Goal: Information Seeking & Learning: Learn about a topic

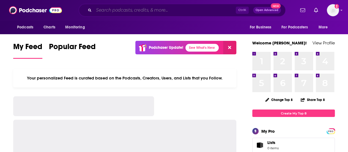
click at [103, 10] on input "Search podcasts, credits, & more..." at bounding box center [165, 10] width 142 height 9
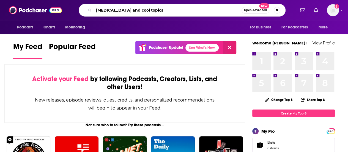
type input "[MEDICAL_DATA] and cool topics"
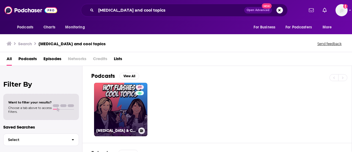
click at [115, 110] on link "49 [MEDICAL_DATA] & COOL TOPICS" at bounding box center [120, 109] width 53 height 53
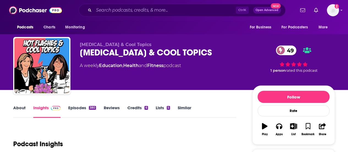
click at [20, 106] on link "About" at bounding box center [19, 111] width 12 height 13
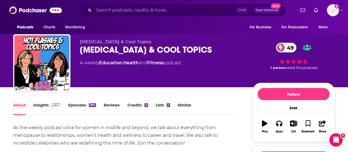
scroll to position [2, 0]
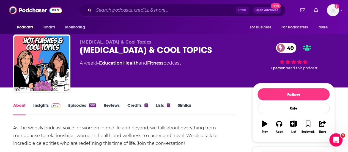
click at [42, 106] on link "Insights" at bounding box center [46, 108] width 27 height 13
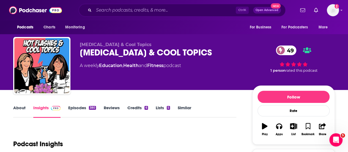
click at [21, 106] on link "About" at bounding box center [19, 111] width 12 height 13
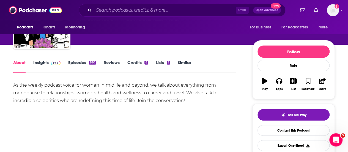
scroll to position [46, 0]
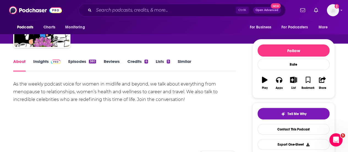
click at [81, 64] on link "Episodes 380" at bounding box center [82, 65] width 28 height 13
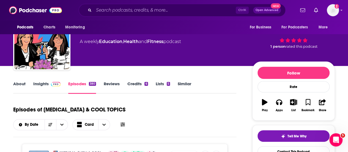
scroll to position [24, 0]
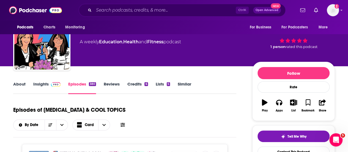
click at [22, 86] on link "About" at bounding box center [19, 87] width 12 height 13
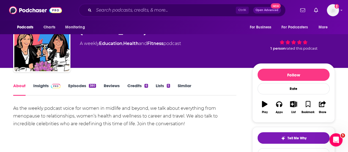
scroll to position [22, 0]
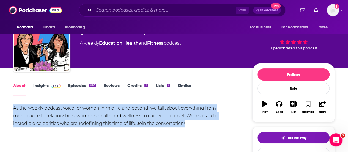
drag, startPoint x: 189, startPoint y: 123, endPoint x: 8, endPoint y: 108, distance: 181.6
copy div "As the weekly podcast voice for women in midlife and beyond, we talk about ever…"
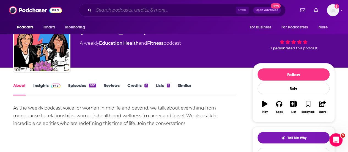
click at [166, 8] on input "Search podcasts, credits, & more..." at bounding box center [165, 10] width 142 height 9
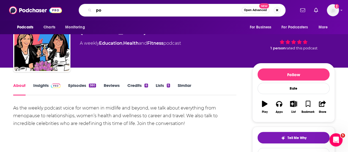
type input "p"
type input "podcrushed"
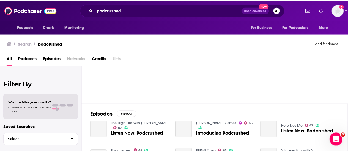
scroll to position [42, 0]
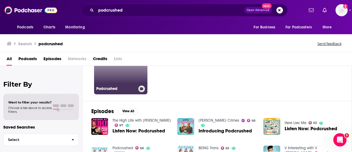
click at [121, 85] on div "Podcrushed" at bounding box center [120, 88] width 49 height 7
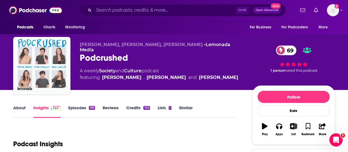
click at [18, 108] on link "About" at bounding box center [19, 111] width 12 height 13
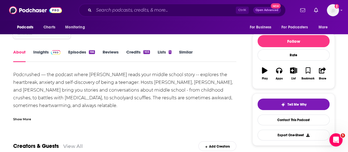
scroll to position [21, 0]
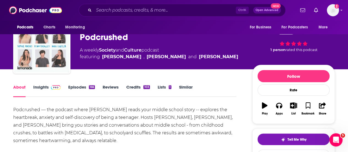
click at [83, 89] on link "Episodes 166" at bounding box center [81, 90] width 27 height 13
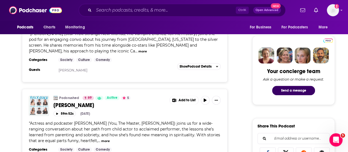
scroll to position [248, 0]
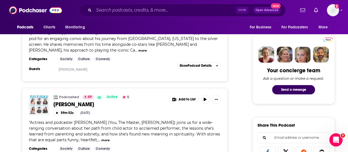
click at [101, 138] on button "more" at bounding box center [105, 140] width 9 height 5
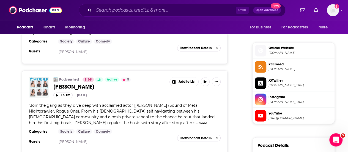
scroll to position [425, 0]
click at [199, 120] on button "more" at bounding box center [203, 122] width 9 height 5
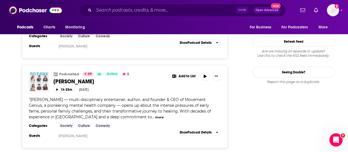
scroll to position [663, 0]
